Goal: Find specific page/section: Find specific page/section

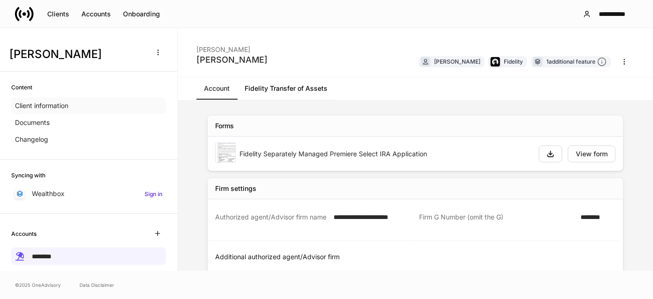
scroll to position [59, 0]
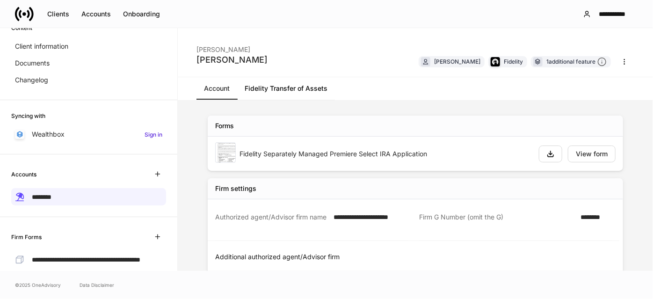
click at [25, 13] on icon at bounding box center [24, 14] width 4 height 4
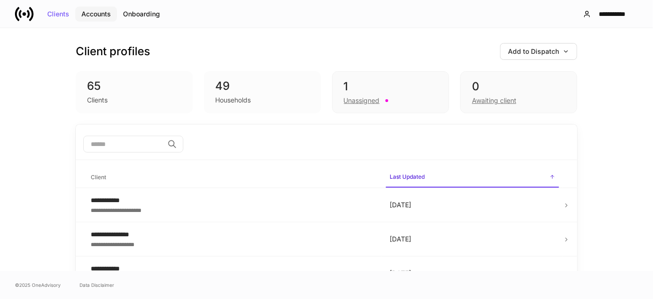
click at [101, 11] on div "Accounts" at bounding box center [95, 14] width 29 height 7
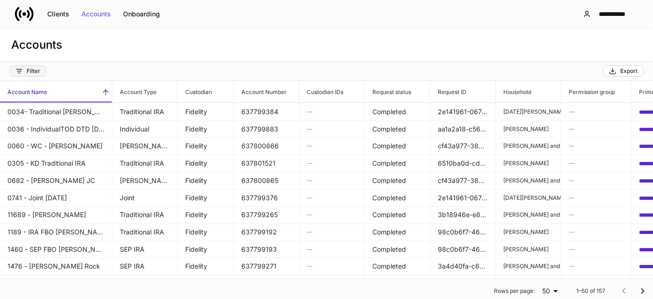
click at [43, 73] on button "Filter" at bounding box center [27, 70] width 37 height 11
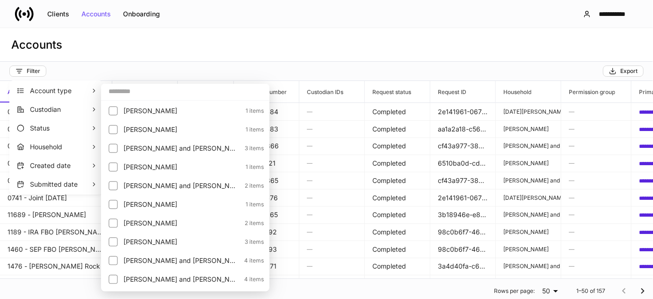
click at [282, 72] on div at bounding box center [326, 149] width 653 height 299
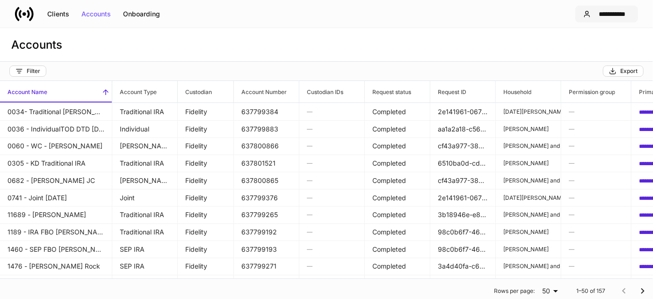
click at [614, 13] on div "**********" at bounding box center [612, 14] width 36 height 7
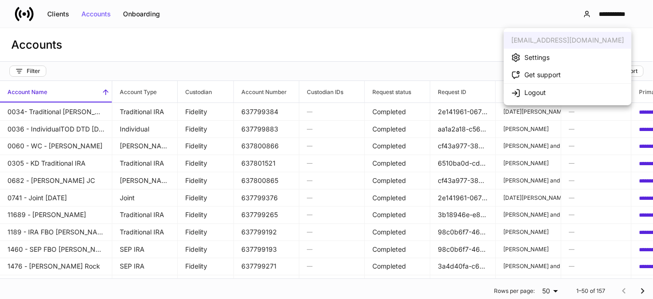
click at [263, 90] on div at bounding box center [326, 149] width 653 height 299
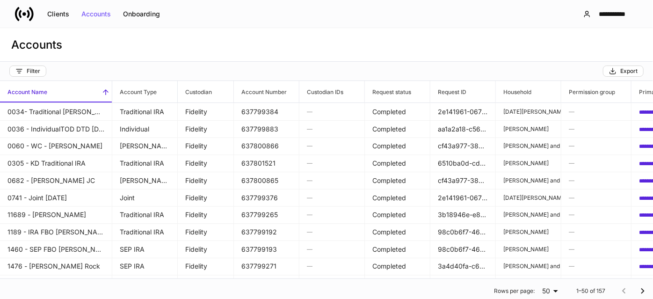
click at [263, 90] on h6 "Account Number" at bounding box center [260, 91] width 53 height 9
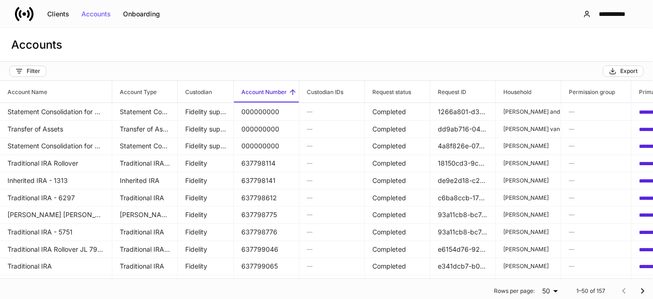
click at [263, 90] on h6 "Account Number" at bounding box center [260, 91] width 53 height 9
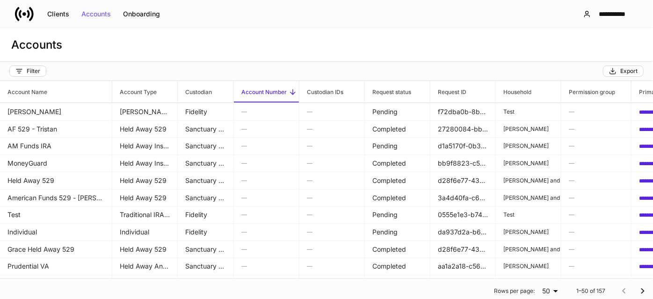
drag, startPoint x: 263, startPoint y: 89, endPoint x: 254, endPoint y: 56, distance: 34.7
click at [254, 56] on div "Accounts" at bounding box center [326, 45] width 653 height 34
click at [630, 70] on div "Export" at bounding box center [623, 70] width 29 height 7
click at [26, 15] on icon at bounding box center [24, 14] width 19 height 19
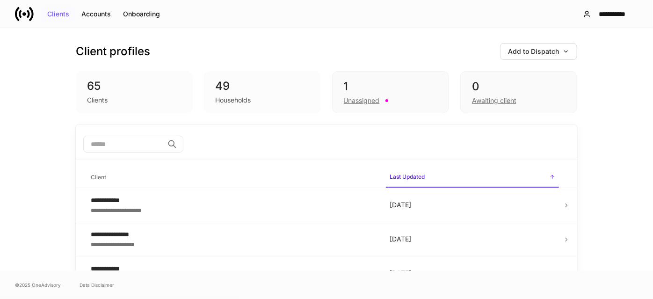
click at [58, 8] on button "Clients" at bounding box center [58, 14] width 34 height 15
click at [118, 103] on div "Clients" at bounding box center [134, 99] width 94 height 11
click at [101, 90] on div "65" at bounding box center [134, 86] width 94 height 15
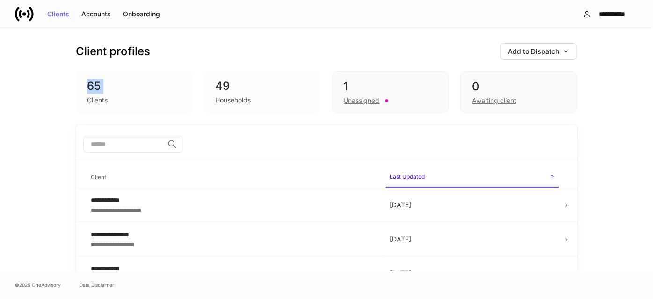
click at [101, 90] on div "65" at bounding box center [134, 86] width 94 height 15
click at [152, 152] on div "​" at bounding box center [133, 145] width 100 height 18
click at [152, 146] on input "search" at bounding box center [123, 144] width 80 height 17
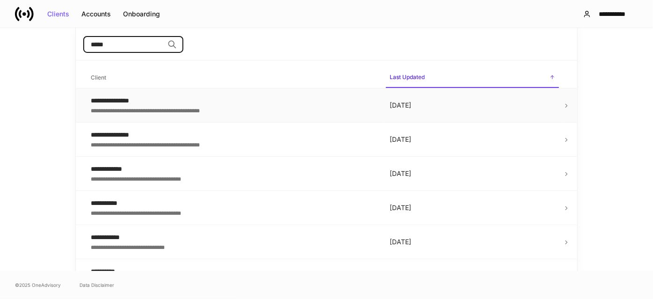
scroll to position [120, 0]
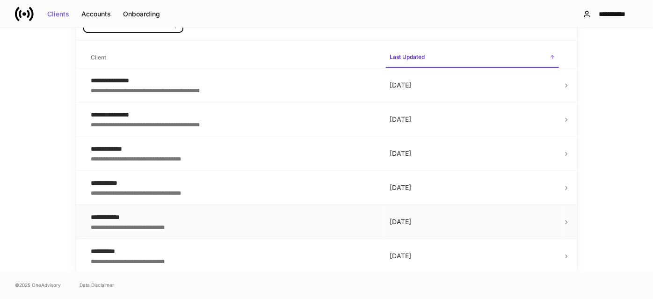
type input "*****"
click at [141, 225] on div "**********" at bounding box center [233, 226] width 284 height 9
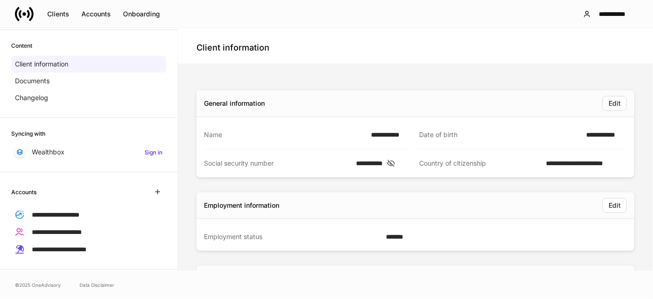
scroll to position [44, 0]
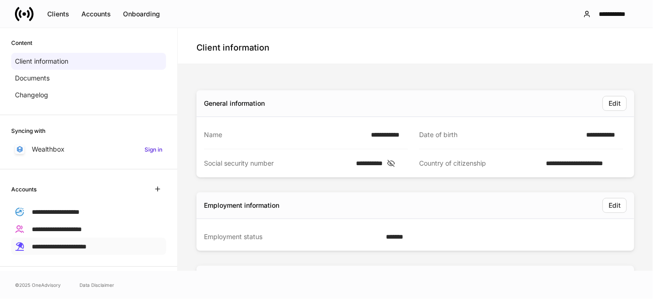
click at [87, 243] on span "**********" at bounding box center [59, 246] width 55 height 7
